Goal: Task Accomplishment & Management: Use online tool/utility

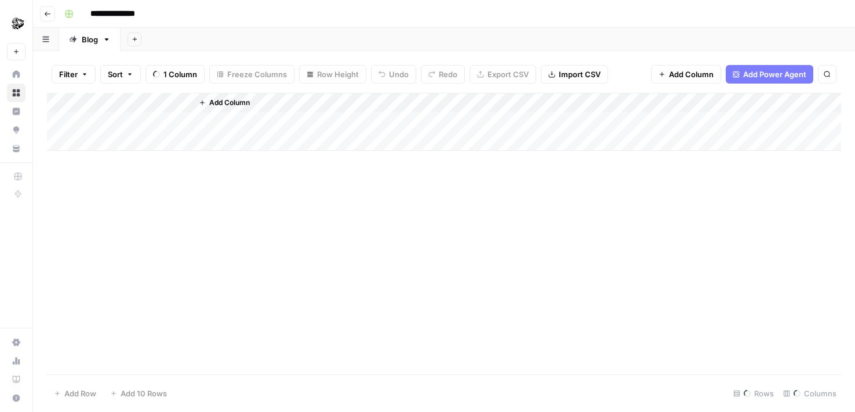
scroll to position [0, 969]
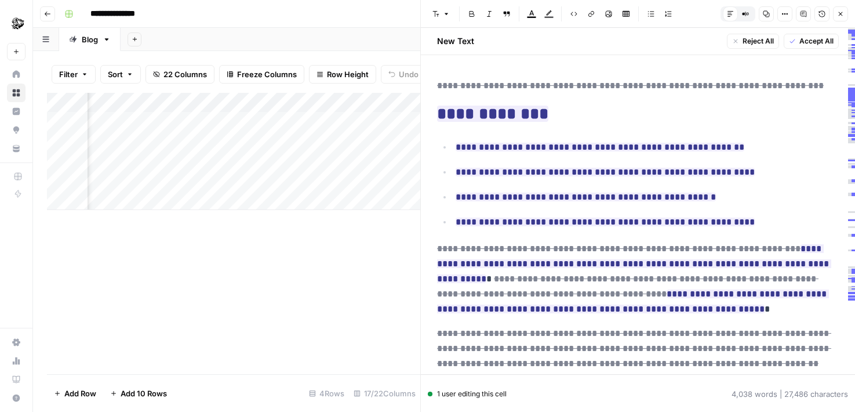
click at [339, 274] on div "Add Column" at bounding box center [233, 233] width 373 height 281
click at [410, 257] on div "Add Column" at bounding box center [233, 233] width 373 height 281
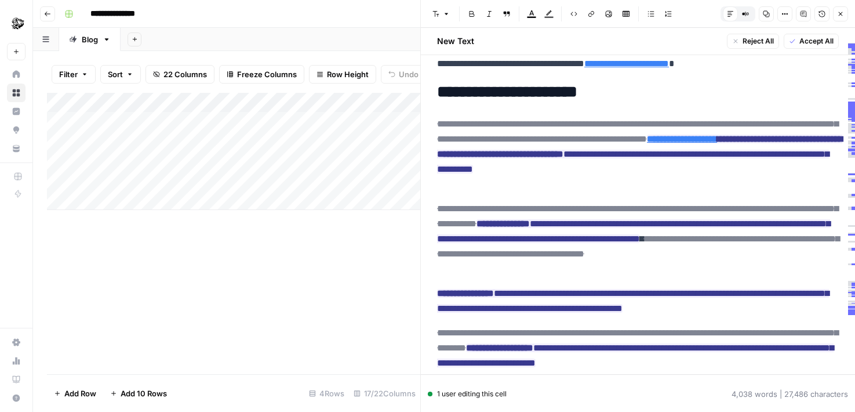
scroll to position [0, 0]
click at [845, 14] on button "Close" at bounding box center [840, 13] width 15 height 15
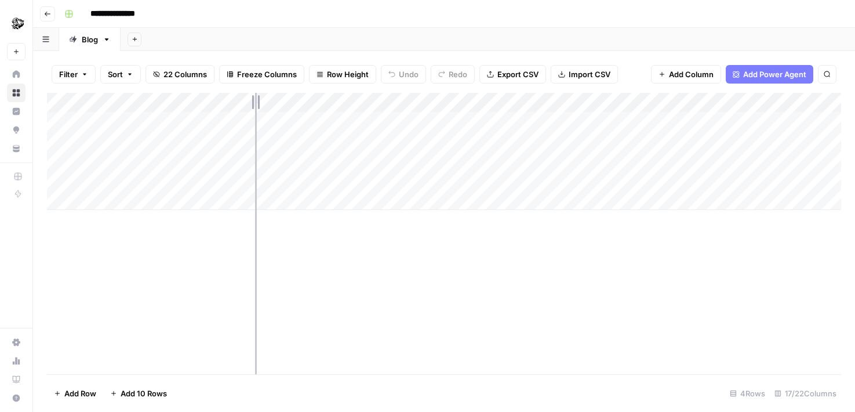
drag, startPoint x: 255, startPoint y: 101, endPoint x: 401, endPoint y: 100, distance: 146.1
click at [398, 101] on div "Add Column" at bounding box center [444, 151] width 794 height 117
click at [617, 123] on div "Add Column" at bounding box center [444, 151] width 794 height 117
click at [691, 124] on div "Add Column" at bounding box center [444, 151] width 794 height 117
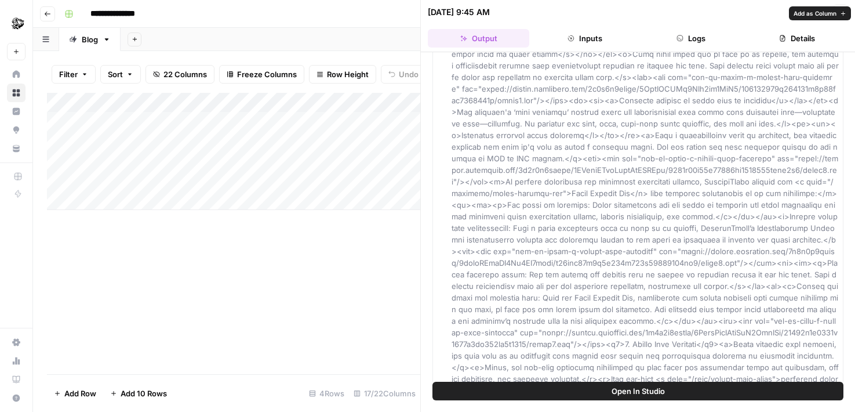
scroll to position [1322, 0]
click at [326, 285] on div "Add Column" at bounding box center [233, 233] width 373 height 281
click at [845, 12] on button "Close" at bounding box center [840, 12] width 15 height 15
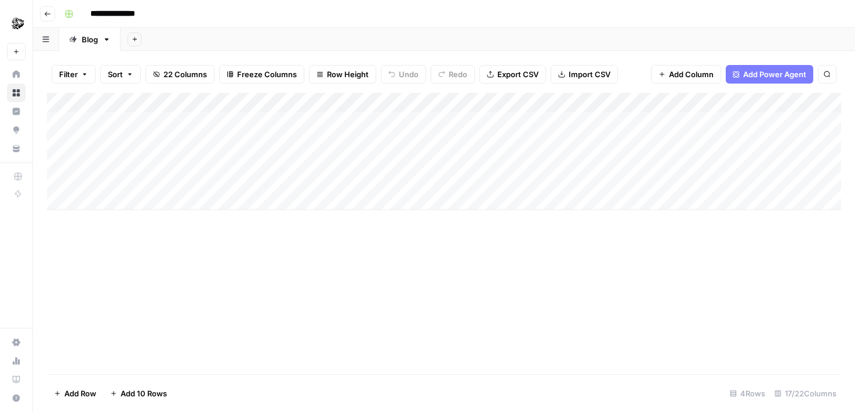
click at [357, 118] on div "Add Column" at bounding box center [444, 151] width 794 height 117
click at [337, 121] on div "Add Column" at bounding box center [444, 151] width 794 height 117
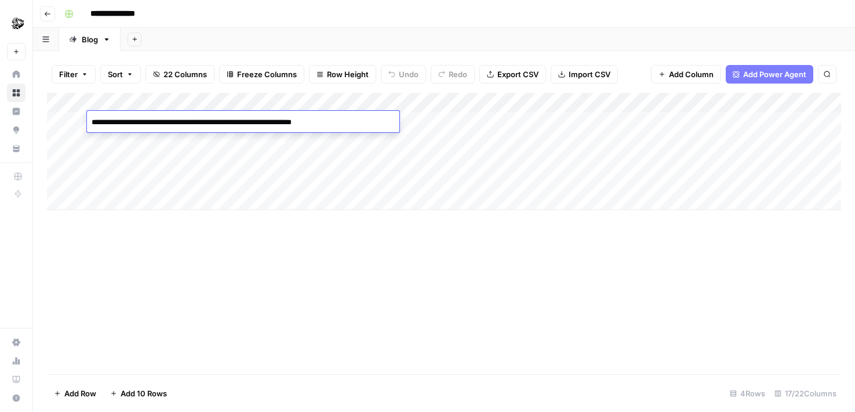
click at [341, 296] on div "Add Column" at bounding box center [444, 233] width 794 height 281
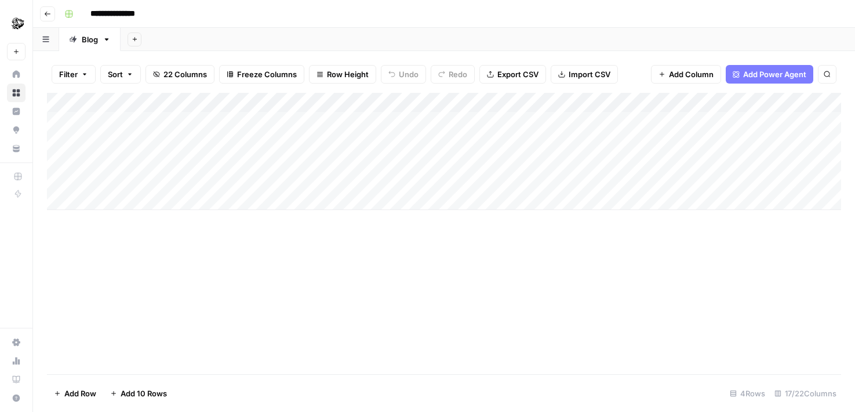
click at [395, 119] on div "Add Column" at bounding box center [444, 151] width 794 height 117
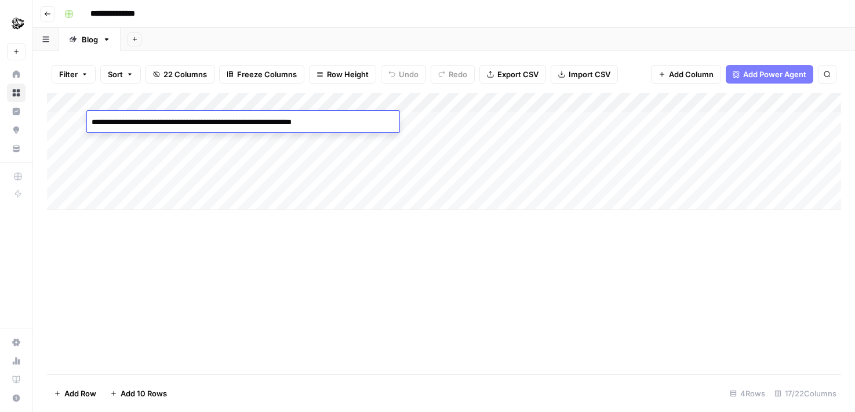
click at [402, 314] on div "Add Column" at bounding box center [444, 233] width 794 height 281
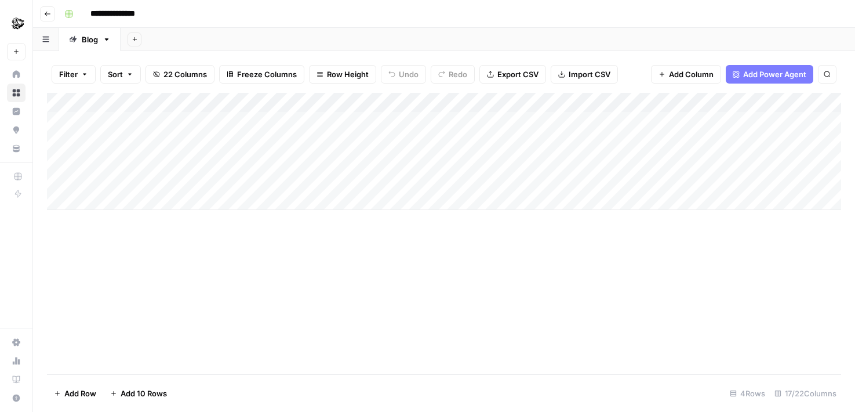
click at [362, 364] on div "Add Column" at bounding box center [444, 233] width 794 height 281
click at [411, 310] on div "Add Column" at bounding box center [444, 233] width 794 height 281
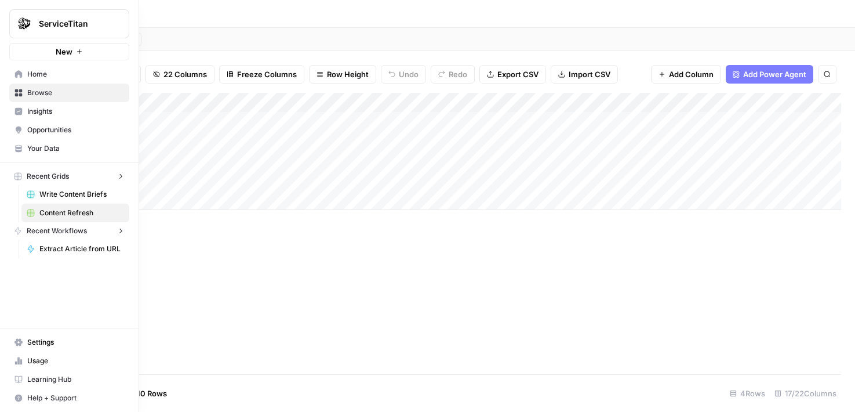
click at [21, 26] on img "Workspace: ServiceTitan" at bounding box center [23, 23] width 21 height 21
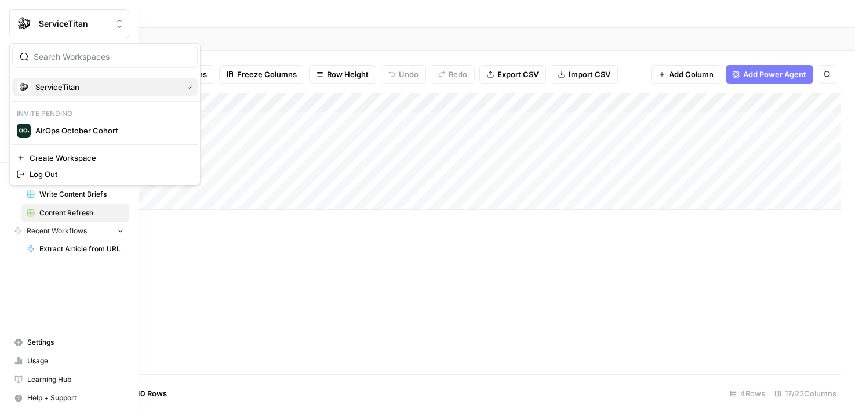
click at [70, 92] on span "ServiceTitan" at bounding box center [106, 87] width 143 height 12
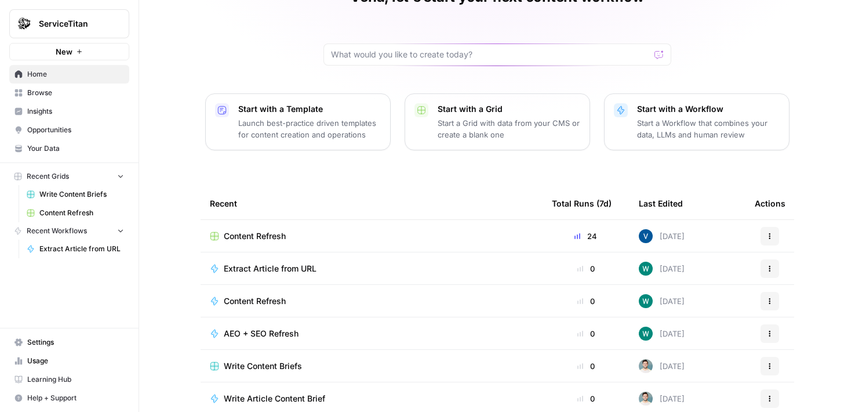
scroll to position [76, 0]
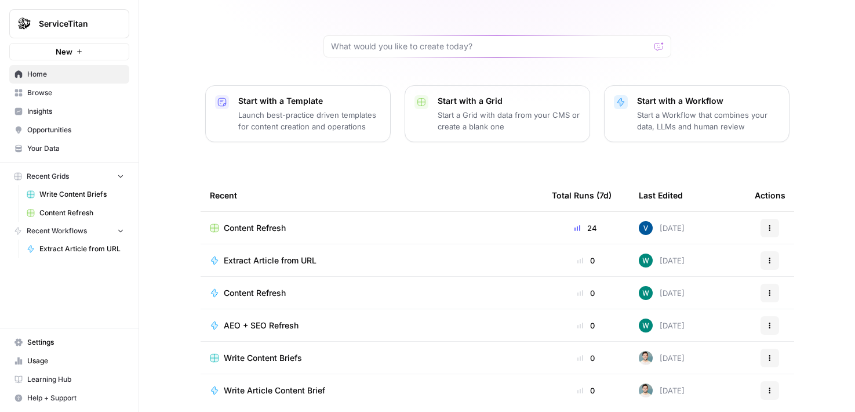
click at [370, 227] on div "Content Refresh" at bounding box center [371, 228] width 323 height 12
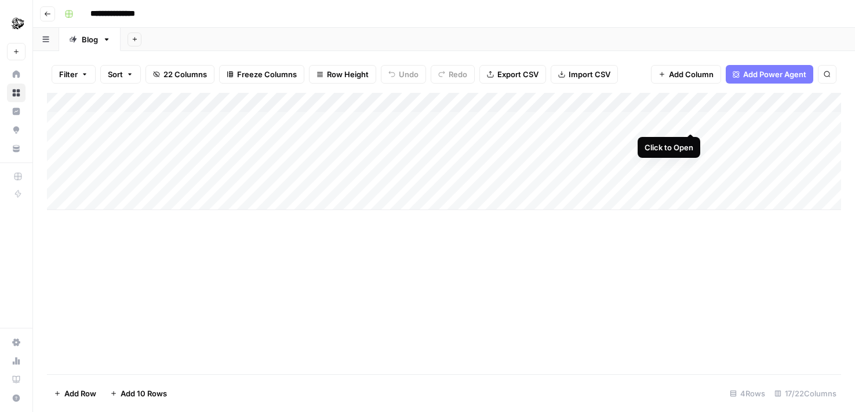
click at [693, 122] on div "Add Column" at bounding box center [444, 151] width 794 height 117
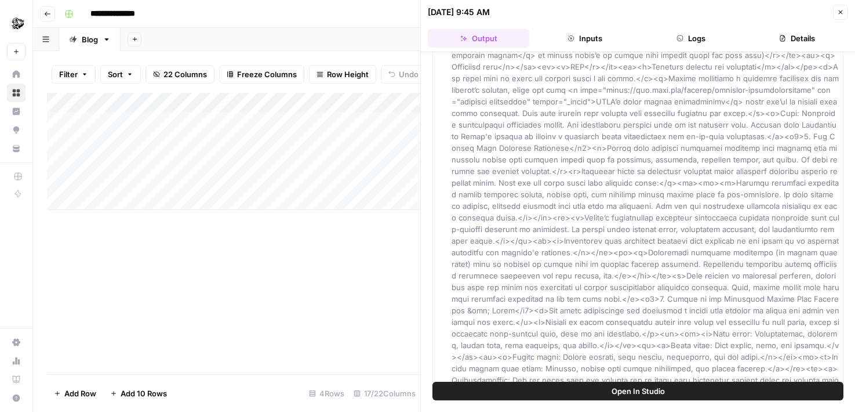
scroll to position [1598, 0]
click at [598, 386] on button "Open In Studio" at bounding box center [637, 390] width 411 height 19
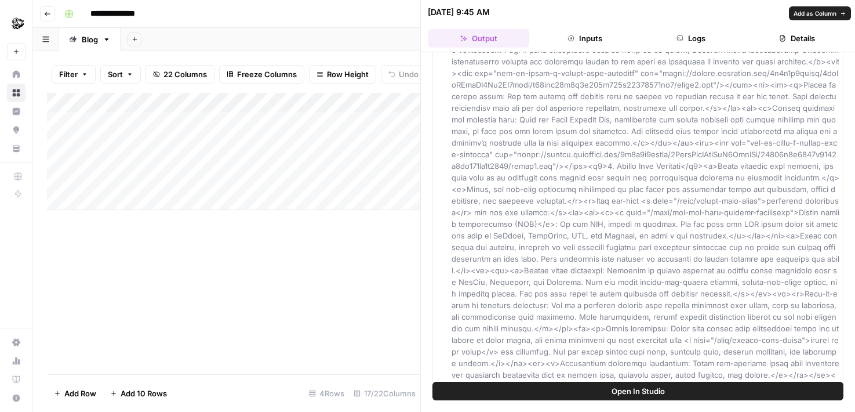
scroll to position [2275, 0]
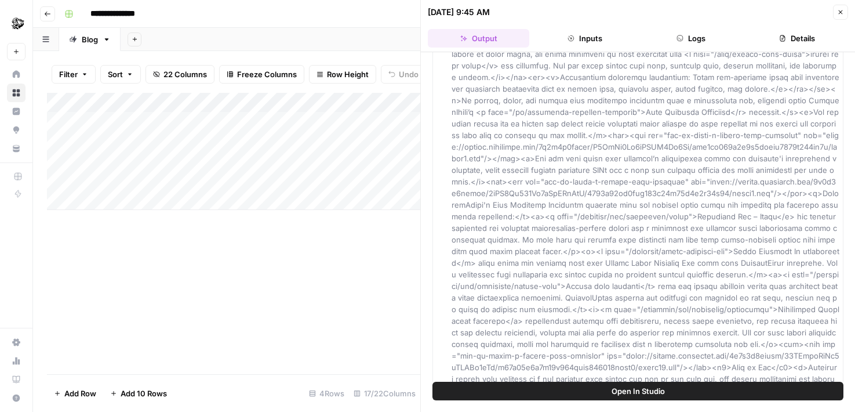
click at [361, 293] on div "Add Column" at bounding box center [233, 233] width 373 height 281
click at [844, 9] on icon "button" at bounding box center [840, 12] width 7 height 7
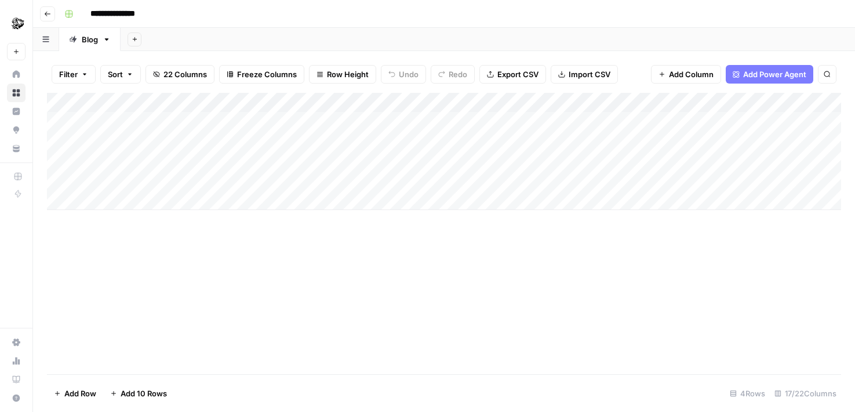
click at [561, 263] on div "Add Column" at bounding box center [444, 233] width 794 height 281
click at [442, 337] on div "Add Column" at bounding box center [444, 233] width 794 height 281
click at [556, 266] on div "Add Column" at bounding box center [444, 233] width 794 height 281
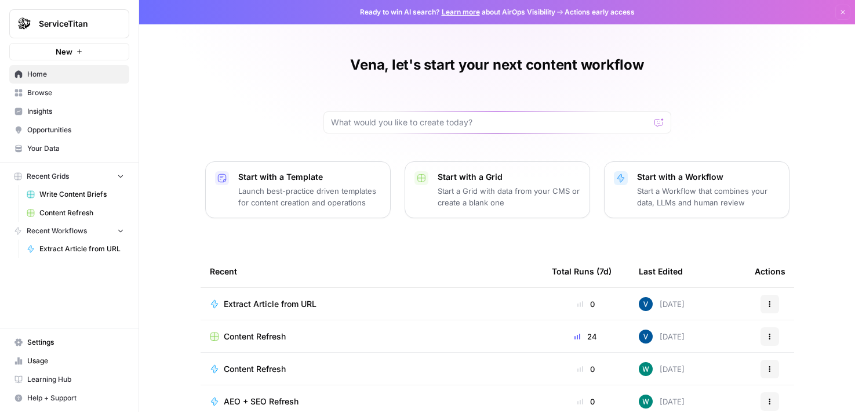
scroll to position [1, 0]
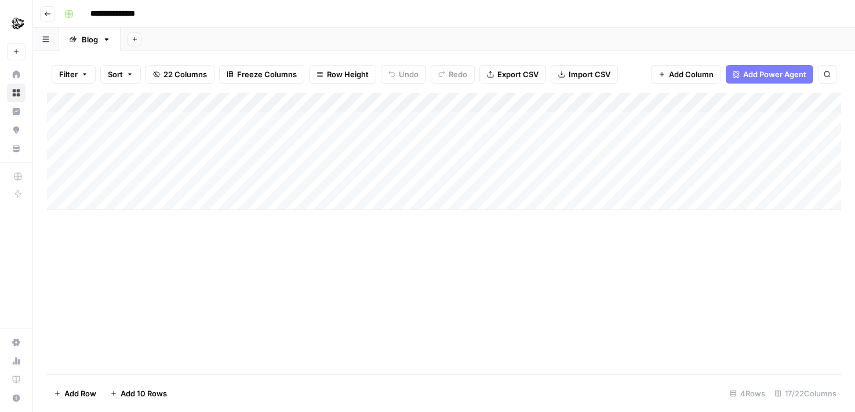
click at [342, 121] on div "Add Column" at bounding box center [444, 151] width 794 height 117
click at [341, 300] on div "Add Column" at bounding box center [444, 233] width 794 height 281
click at [444, 259] on div "Add Column" at bounding box center [444, 233] width 794 height 281
click at [335, 140] on div "Add Column" at bounding box center [444, 151] width 794 height 117
click at [270, 141] on div "Add Column" at bounding box center [444, 151] width 794 height 117
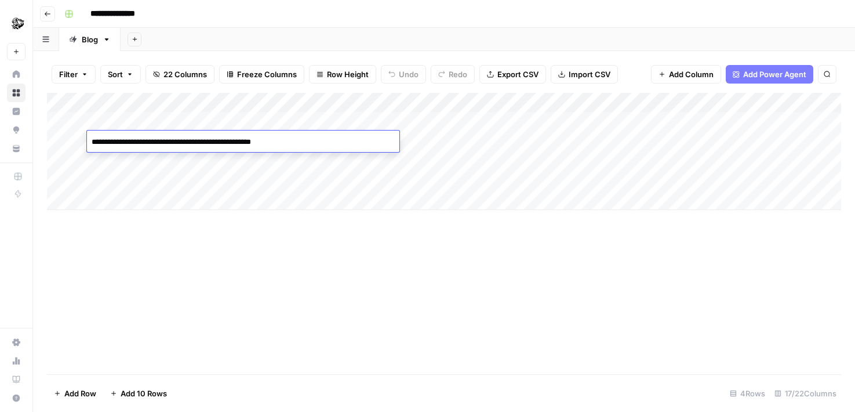
click at [285, 303] on div "Add Column" at bounding box center [444, 233] width 794 height 281
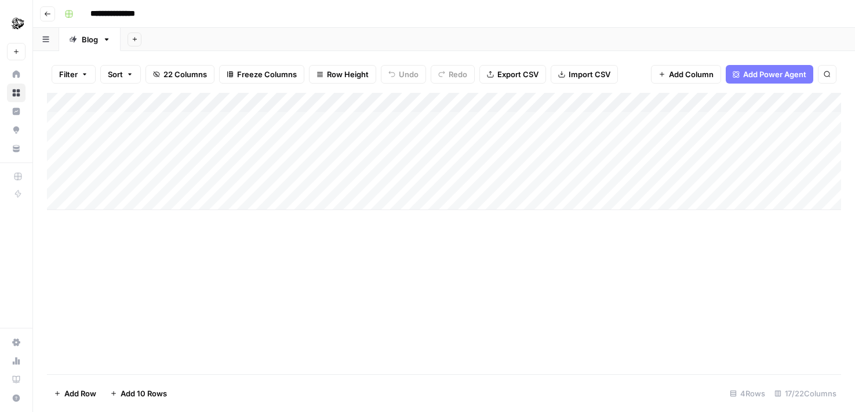
click at [332, 283] on div "Add Column" at bounding box center [444, 233] width 794 height 281
click at [373, 118] on div "Add Column" at bounding box center [444, 151] width 794 height 117
click at [412, 119] on div "Add Column" at bounding box center [444, 151] width 794 height 117
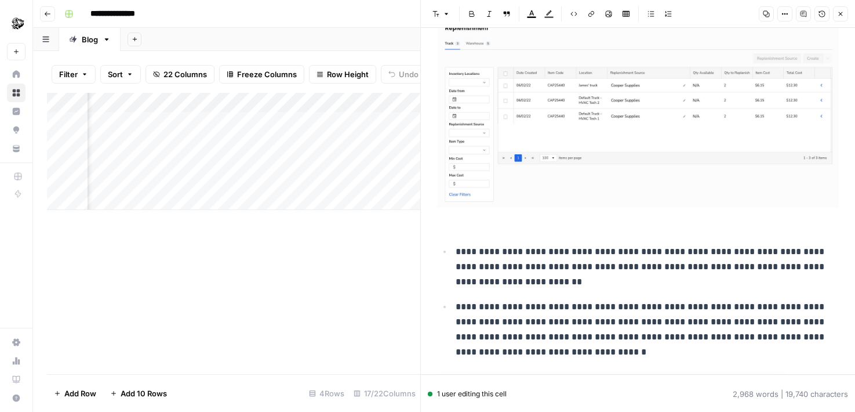
scroll to position [5535, 0]
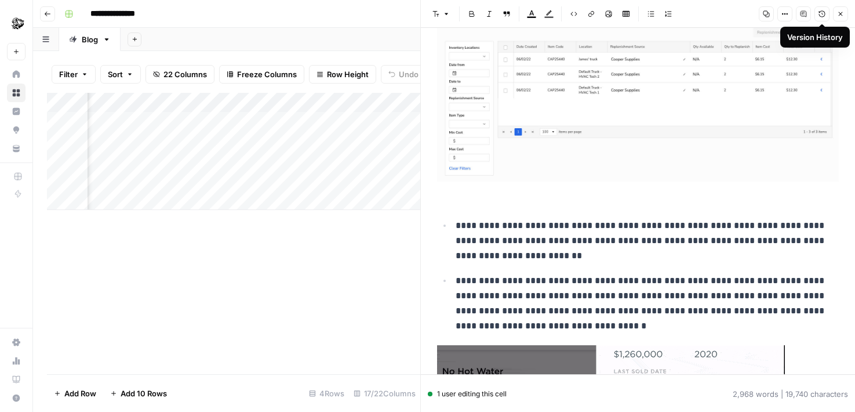
click at [785, 21] on header "Font style Bold Italic Block quote Text color Highlight color Code block Link I…" at bounding box center [638, 14] width 434 height 28
click at [785, 14] on icon "button" at bounding box center [784, 13] width 7 height 7
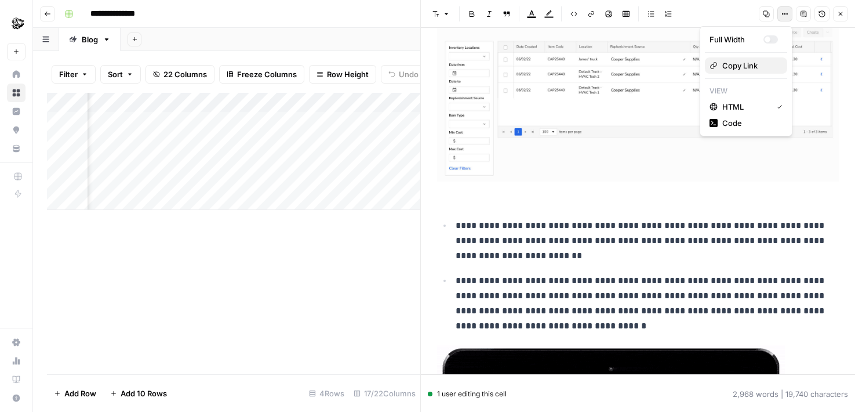
click at [761, 67] on span "Copy Link" at bounding box center [750, 66] width 56 height 12
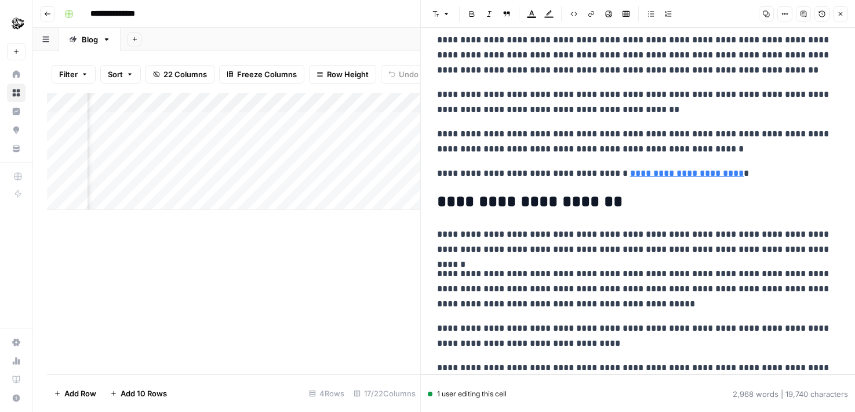
scroll to position [0, 0]
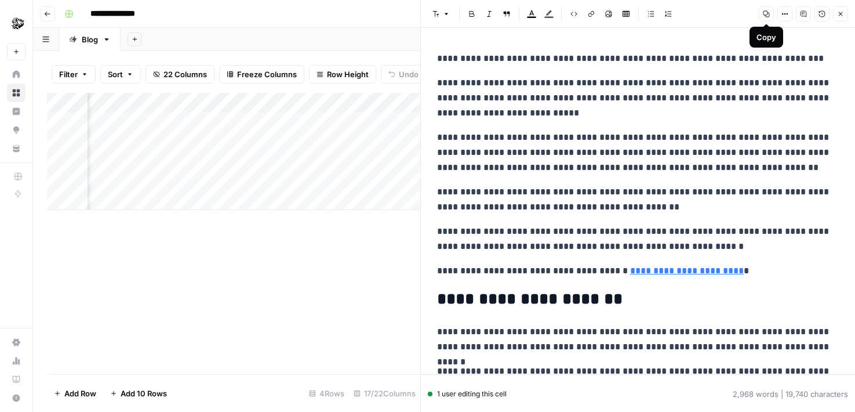
click at [772, 15] on button "Copy" at bounding box center [766, 13] width 15 height 15
click at [788, 12] on button "Options" at bounding box center [784, 13] width 15 height 15
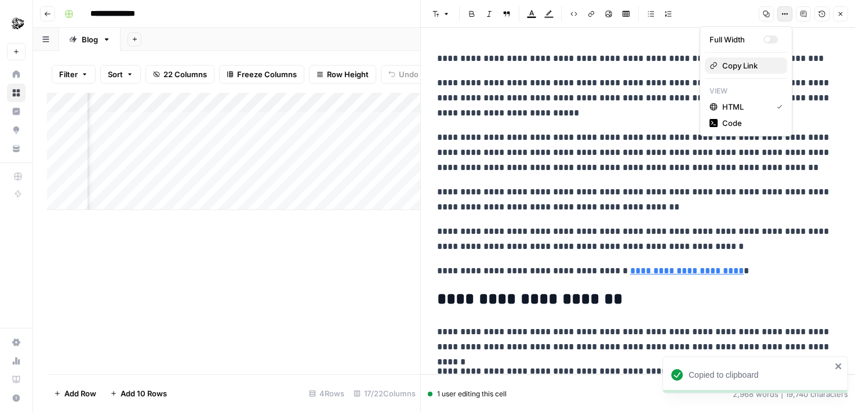
click at [762, 66] on span "Copy Link" at bounding box center [750, 66] width 56 height 12
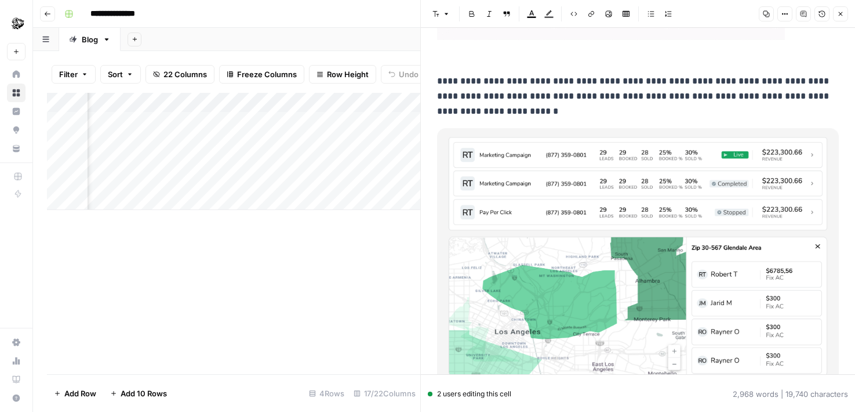
scroll to position [7513, 0]
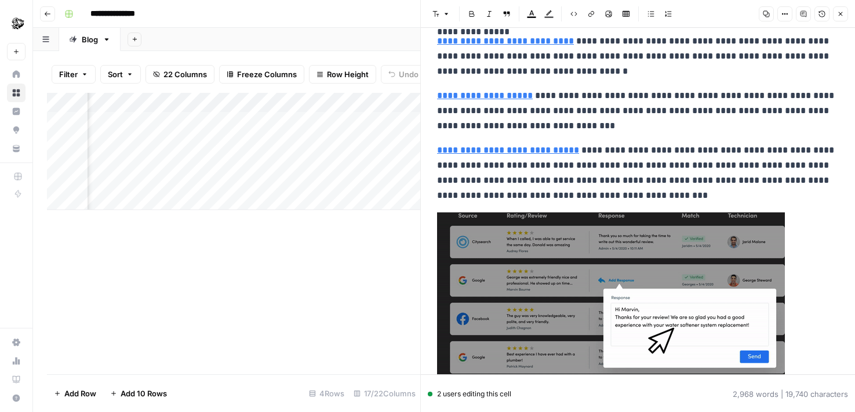
click at [362, 314] on div "Add Column" at bounding box center [233, 233] width 373 height 281
click at [842, 16] on icon "button" at bounding box center [840, 13] width 7 height 7
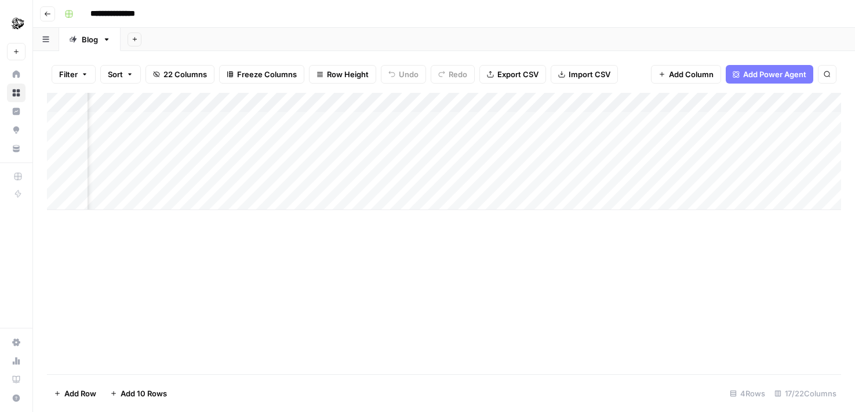
scroll to position [0, 1134]
click at [491, 123] on div "Add Column" at bounding box center [444, 151] width 794 height 117
click at [518, 120] on div "Add Column" at bounding box center [444, 151] width 794 height 117
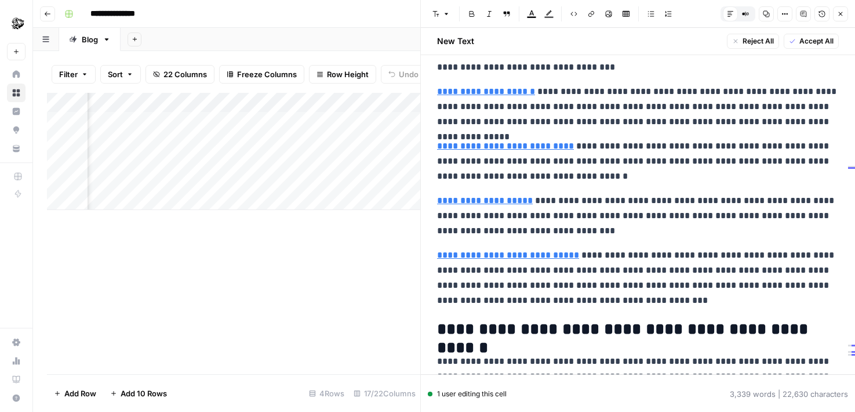
scroll to position [7442, 0]
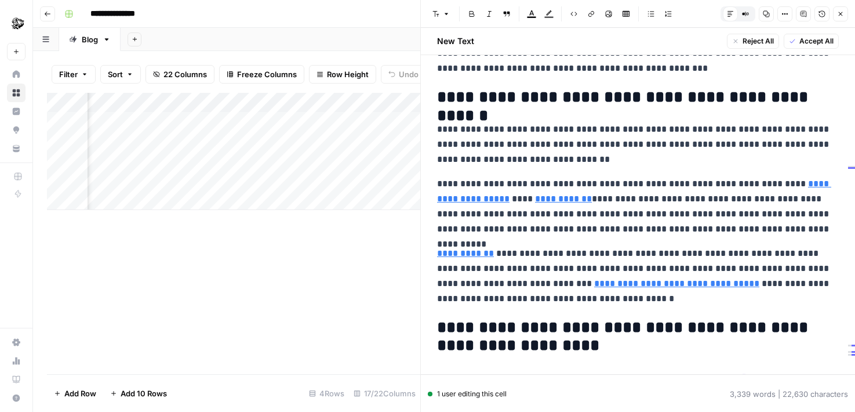
click at [292, 297] on div "Add Column" at bounding box center [233, 233] width 373 height 281
click at [842, 10] on icon "button" at bounding box center [840, 13] width 7 height 7
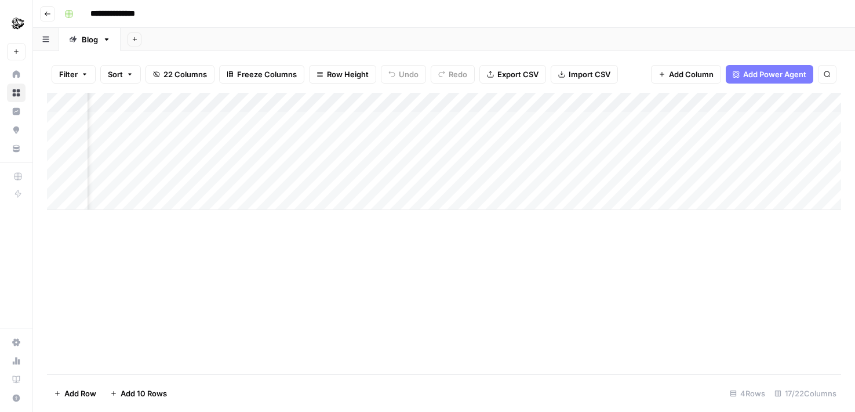
scroll to position [0, 1134]
click at [518, 121] on div "Add Column" at bounding box center [444, 151] width 794 height 117
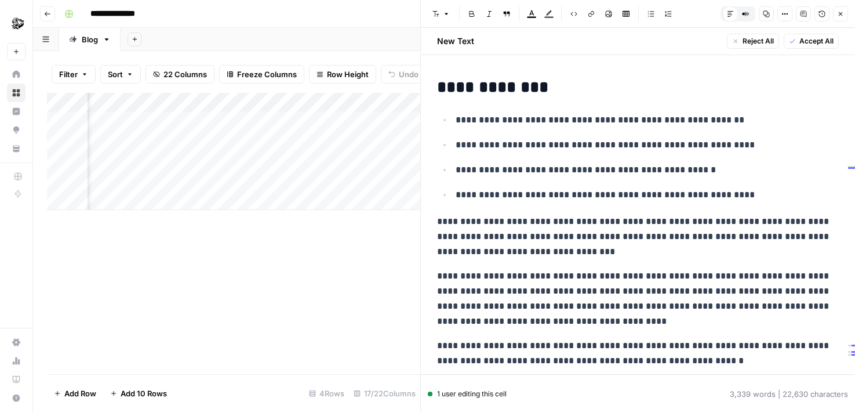
click at [784, 13] on icon "button" at bounding box center [785, 14] width 2 height 2
click at [769, 62] on span "Copy Link" at bounding box center [750, 66] width 56 height 12
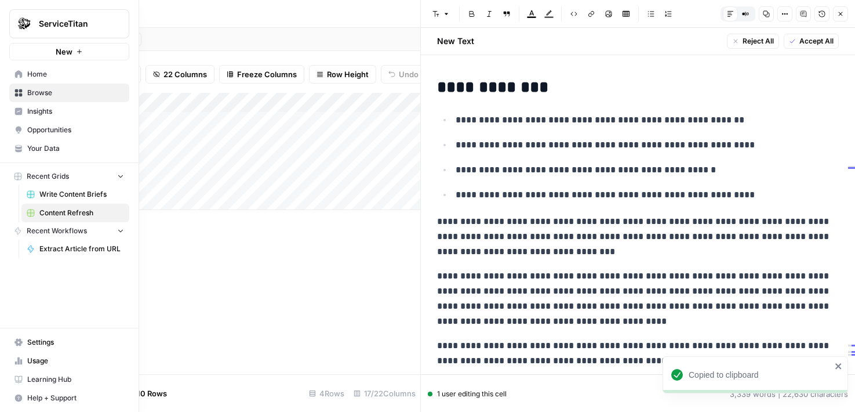
click at [54, 17] on button "ServiceTitan" at bounding box center [69, 23] width 120 height 29
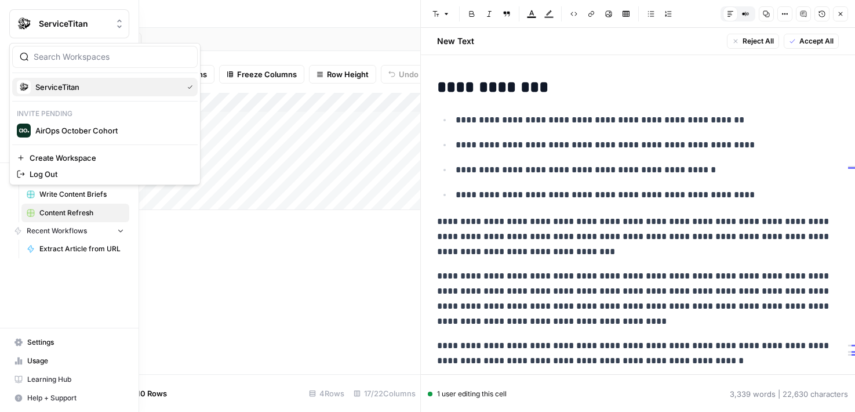
click at [72, 88] on span "ServiceTitan" at bounding box center [106, 87] width 143 height 12
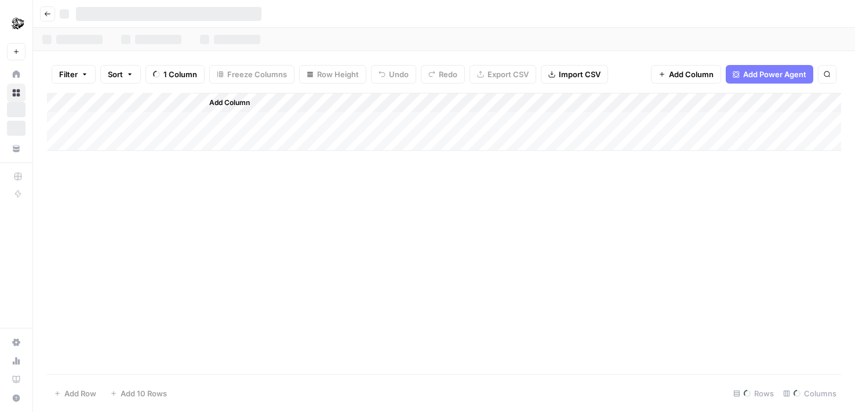
scroll to position [0, 432]
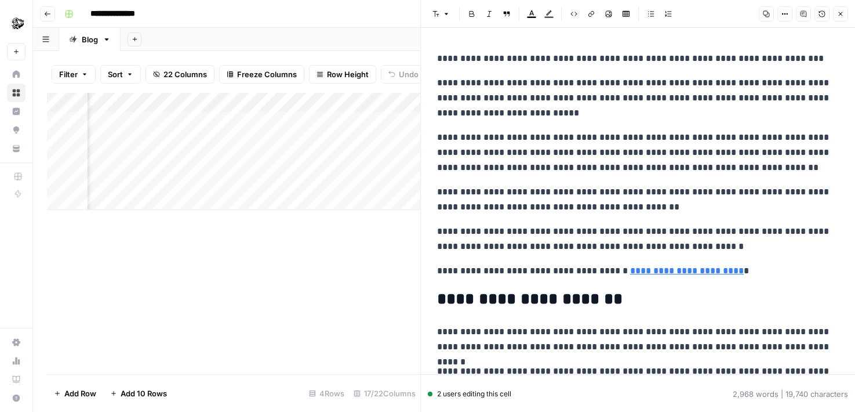
click at [290, 279] on div "Add Column" at bounding box center [233, 233] width 373 height 281
click at [287, 289] on div "Add Column" at bounding box center [233, 233] width 373 height 281
click at [369, 313] on div "Add Column" at bounding box center [233, 233] width 373 height 281
click at [849, 9] on header "Font style Bold Italic Block quote Text color Highlight color Code block Link I…" at bounding box center [638, 14] width 434 height 28
click at [844, 12] on button "Close" at bounding box center [840, 13] width 15 height 15
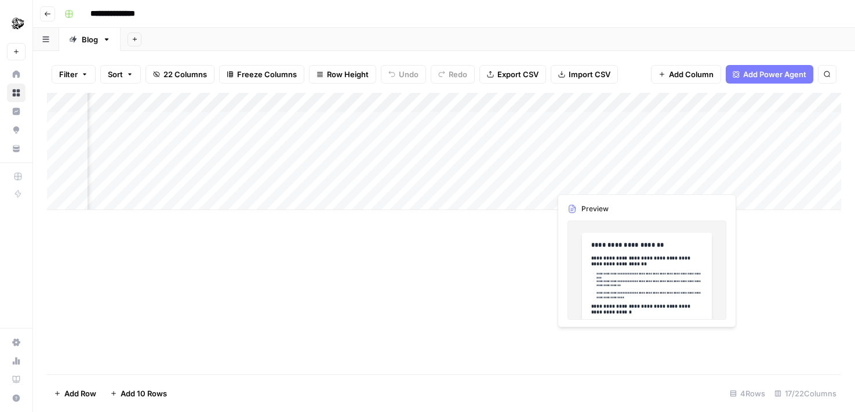
scroll to position [0, 1134]
